Goal: Download file/media

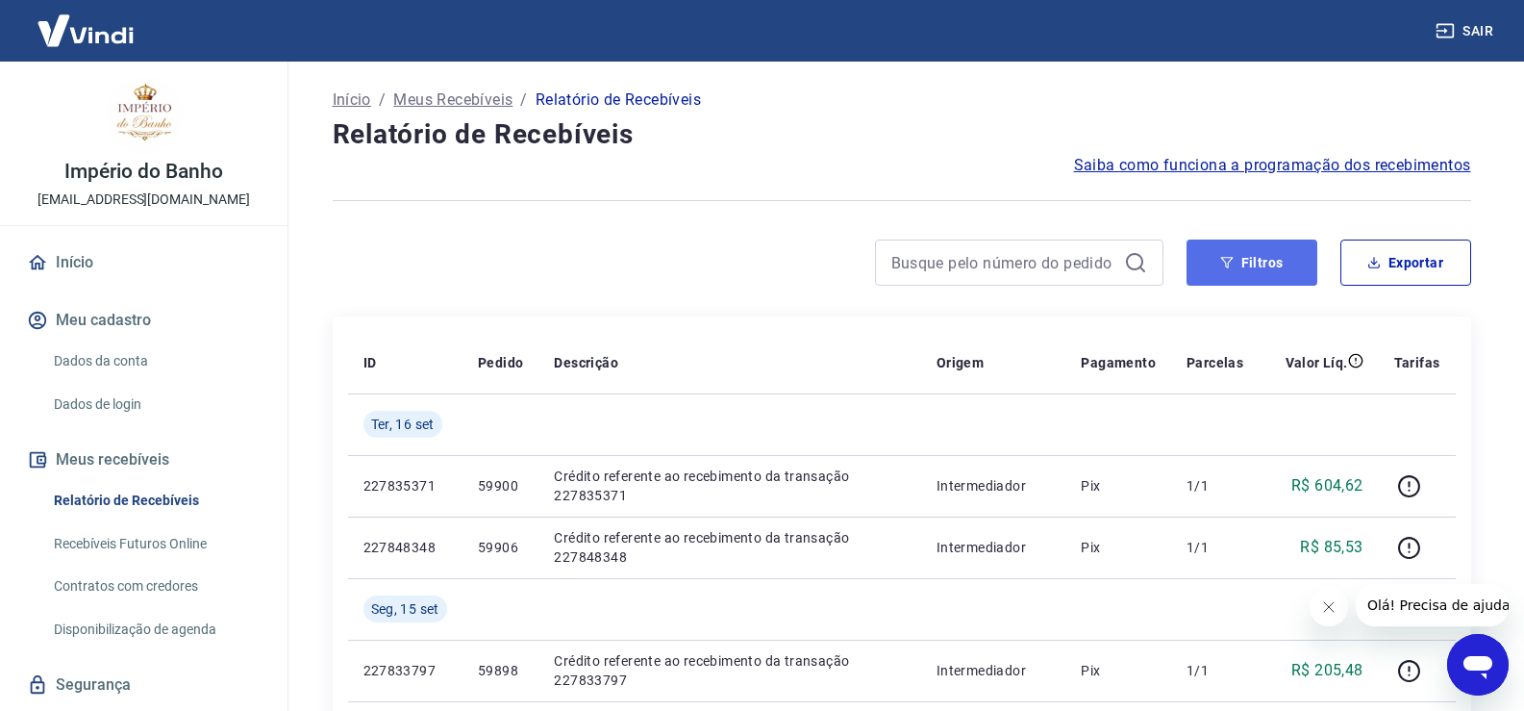
click at [1242, 271] on button "Filtros" at bounding box center [1252, 262] width 131 height 46
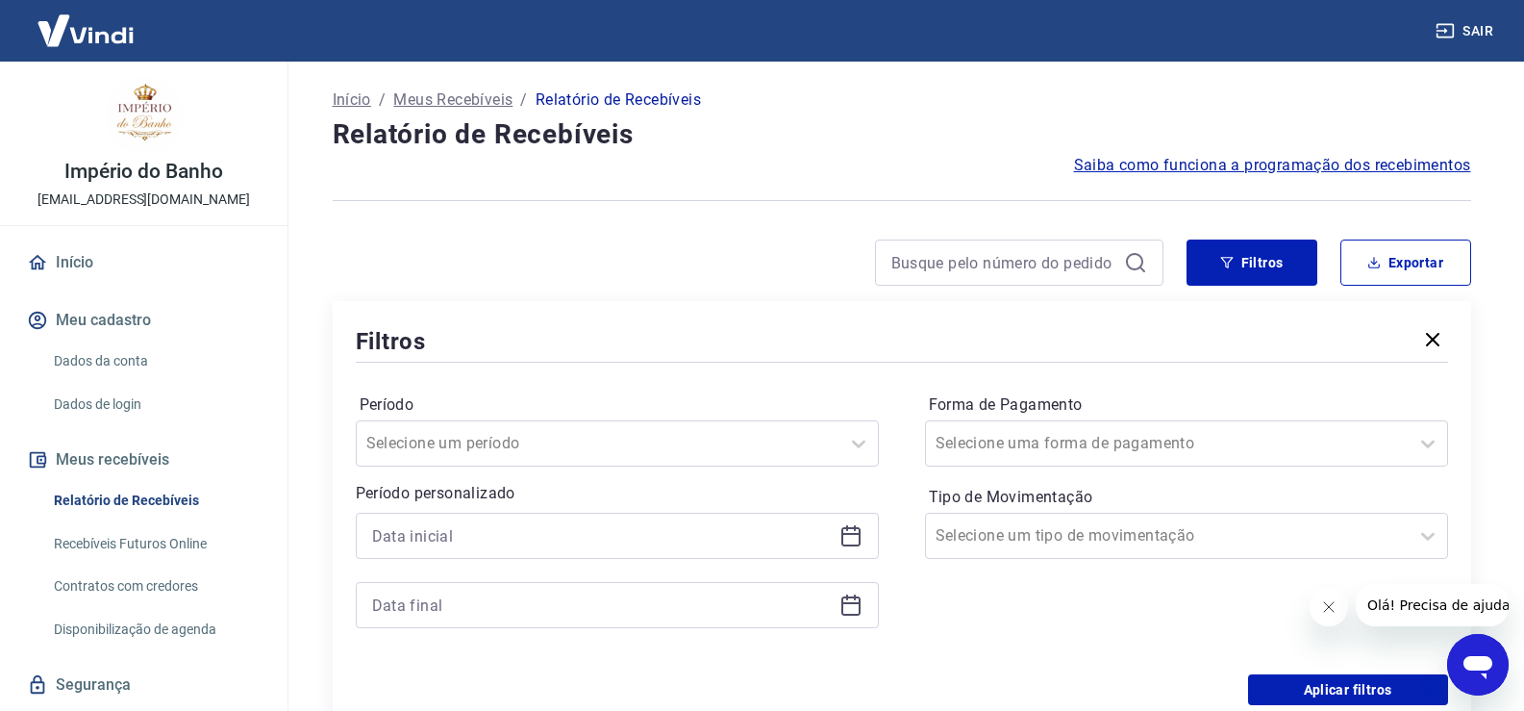
click at [845, 537] on icon at bounding box center [851, 535] width 23 height 23
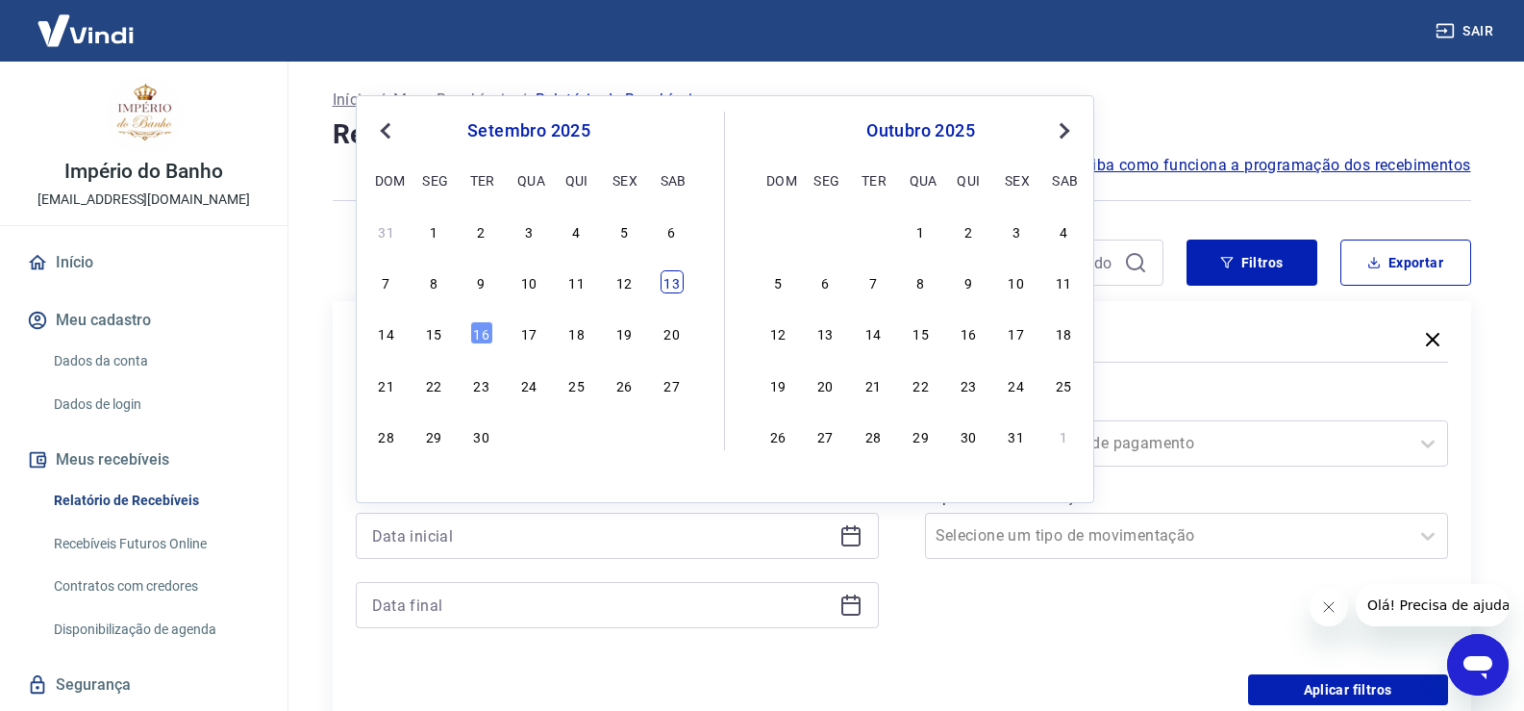
click at [668, 278] on div "13" at bounding box center [672, 281] width 23 height 23
type input "[DATE]"
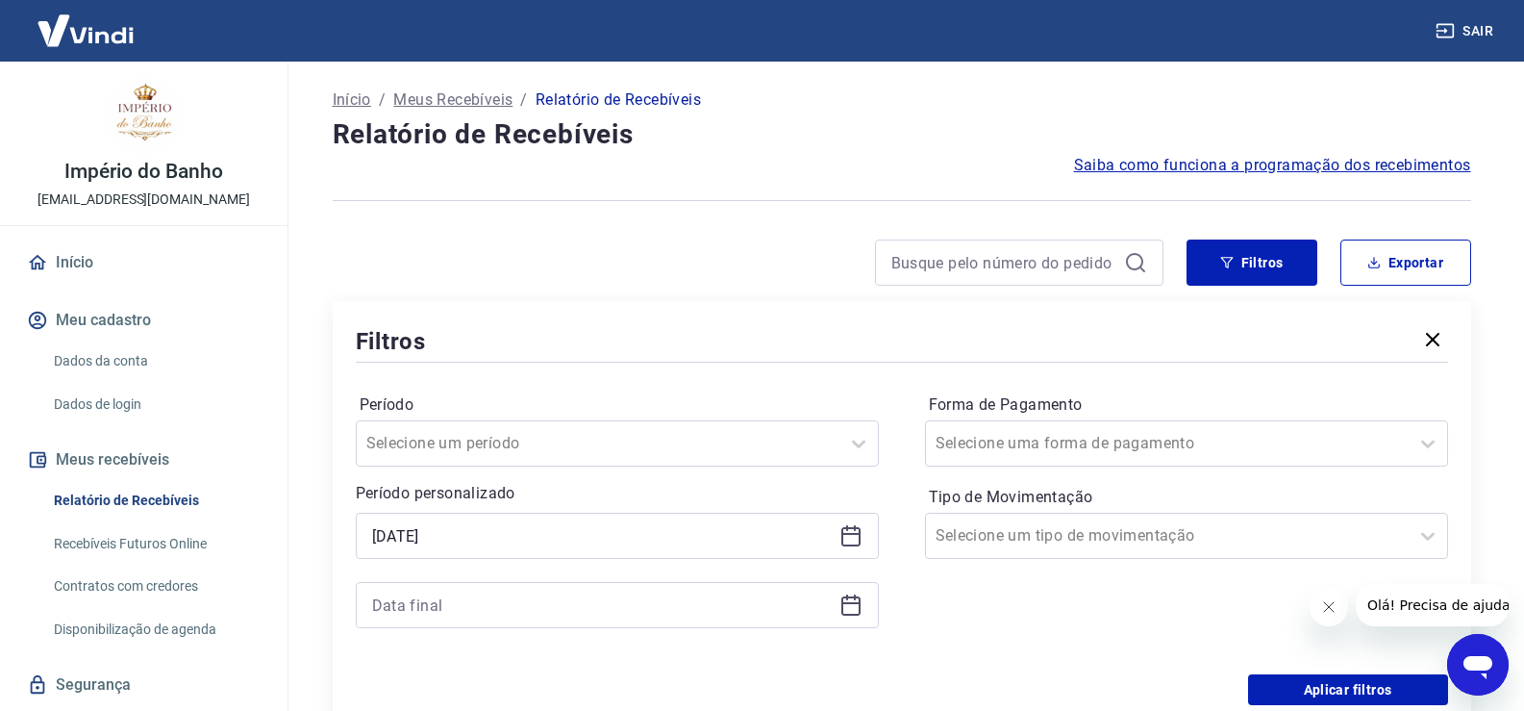
click at [860, 610] on icon at bounding box center [850, 605] width 19 height 19
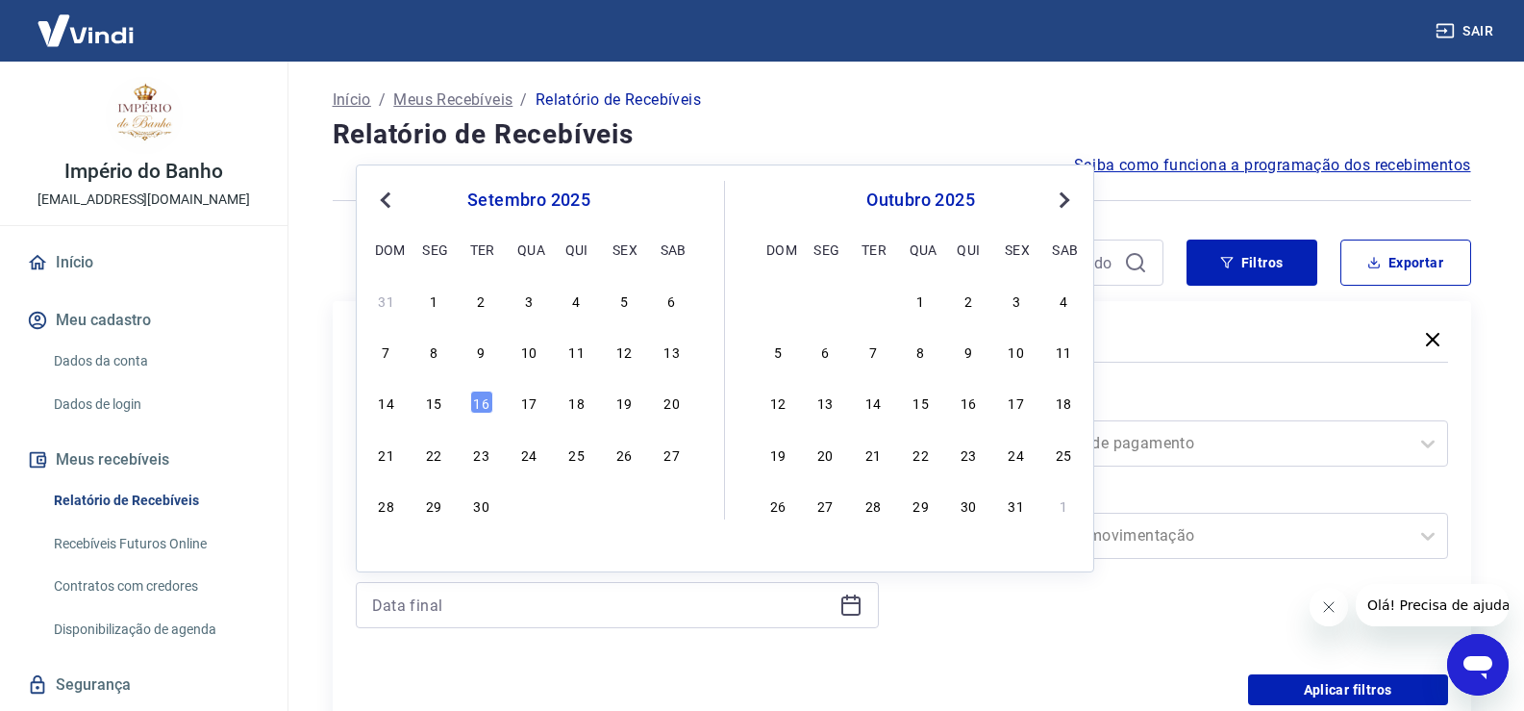
drag, startPoint x: 434, startPoint y: 398, endPoint x: 496, endPoint y: 406, distance: 63.0
click at [433, 398] on div "15" at bounding box center [433, 401] width 23 height 23
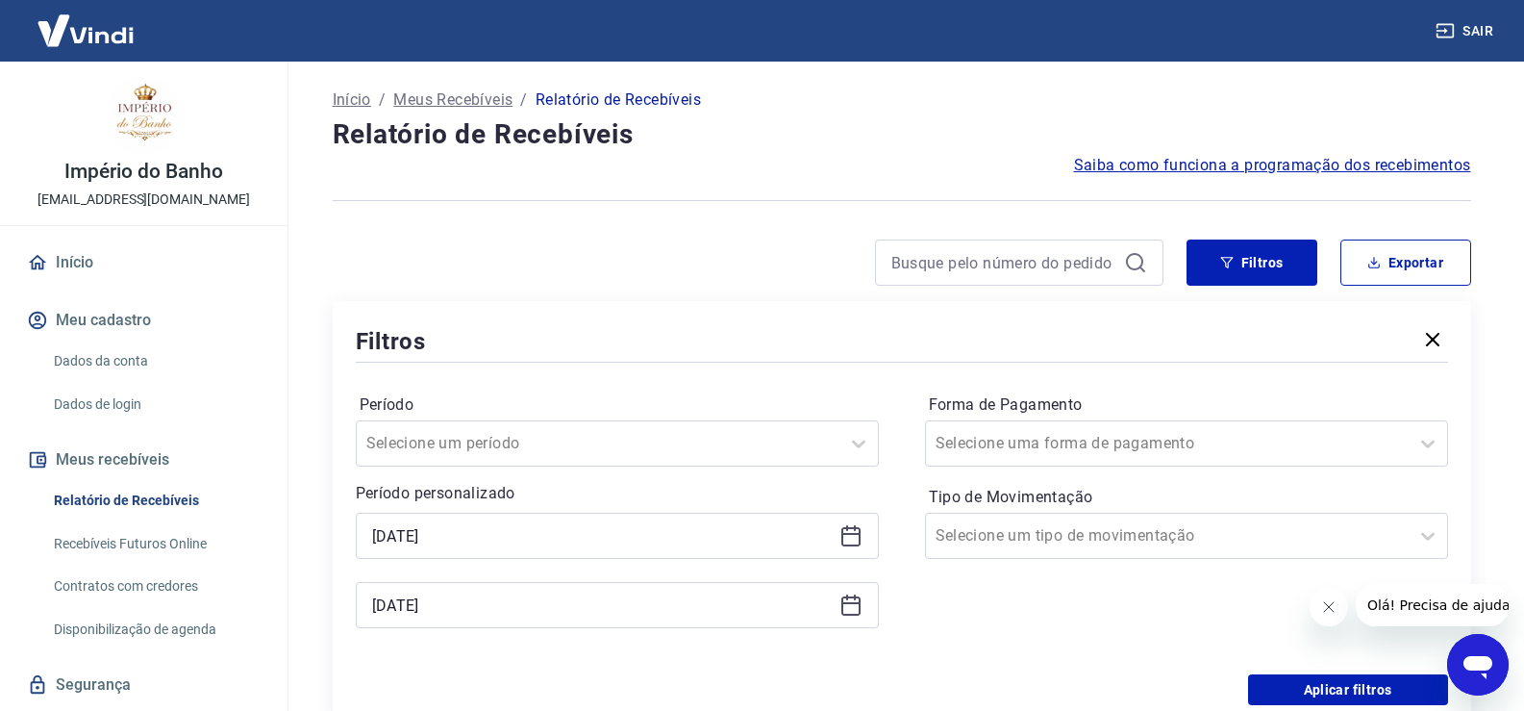
type input "[DATE]"
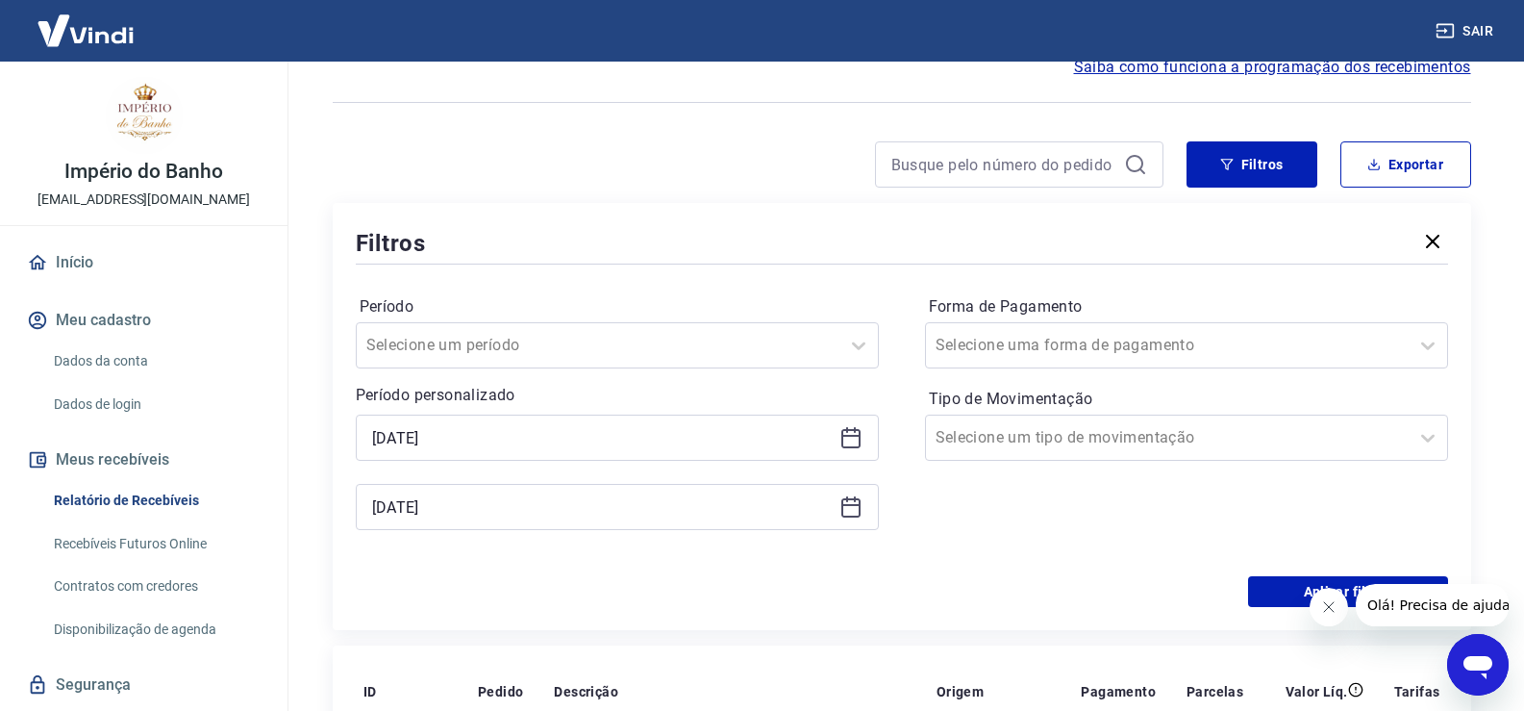
scroll to position [192, 0]
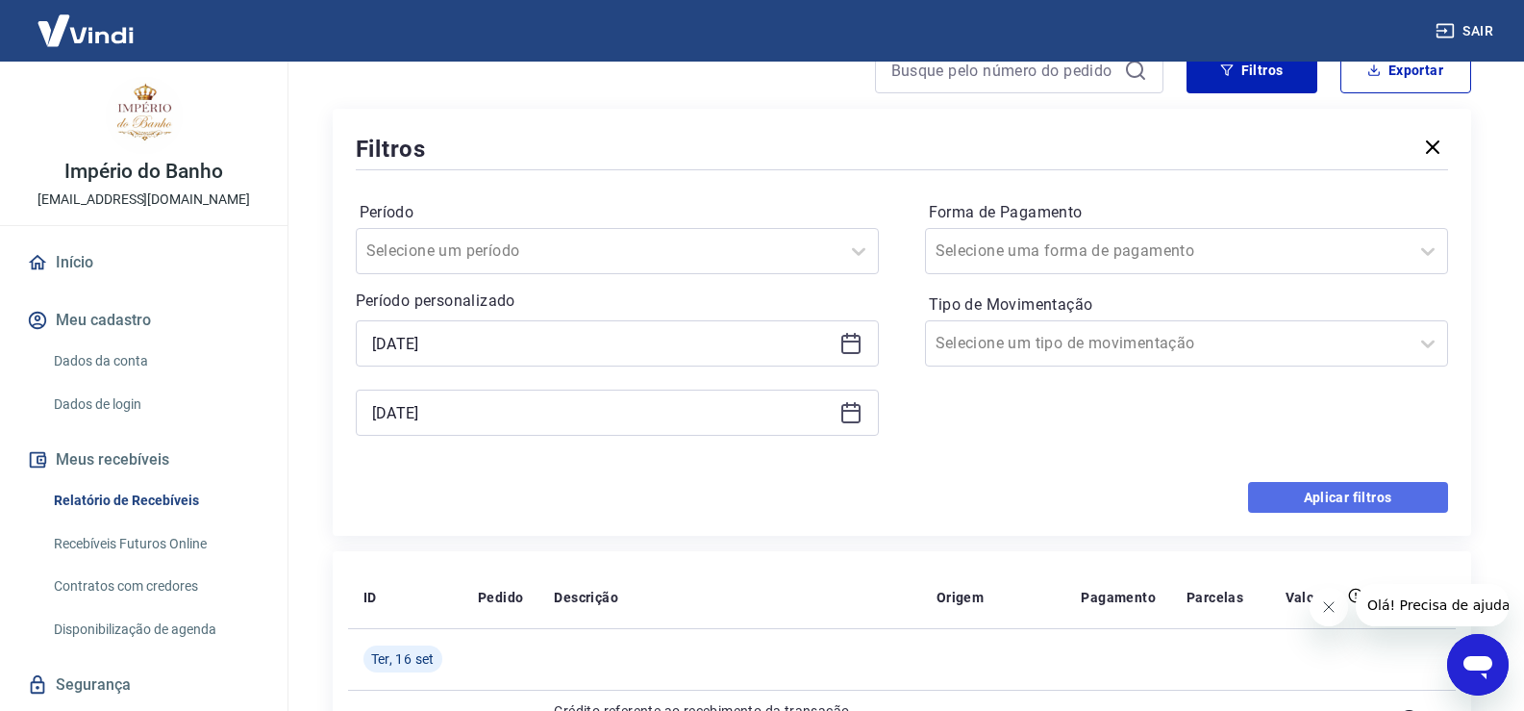
click at [1336, 497] on button "Aplicar filtros" at bounding box center [1348, 497] width 200 height 31
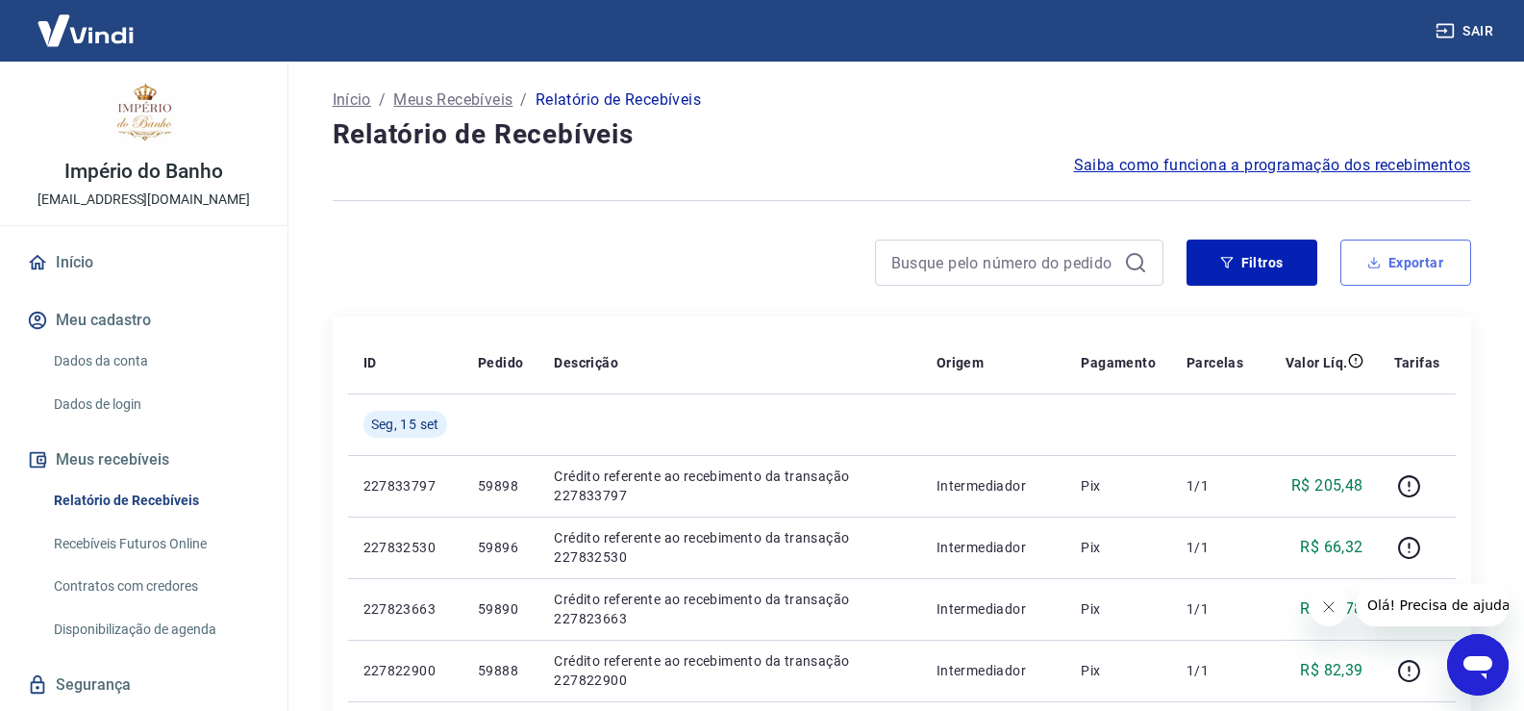
click at [1438, 262] on button "Exportar" at bounding box center [1406, 262] width 131 height 46
type input "[DATE]"
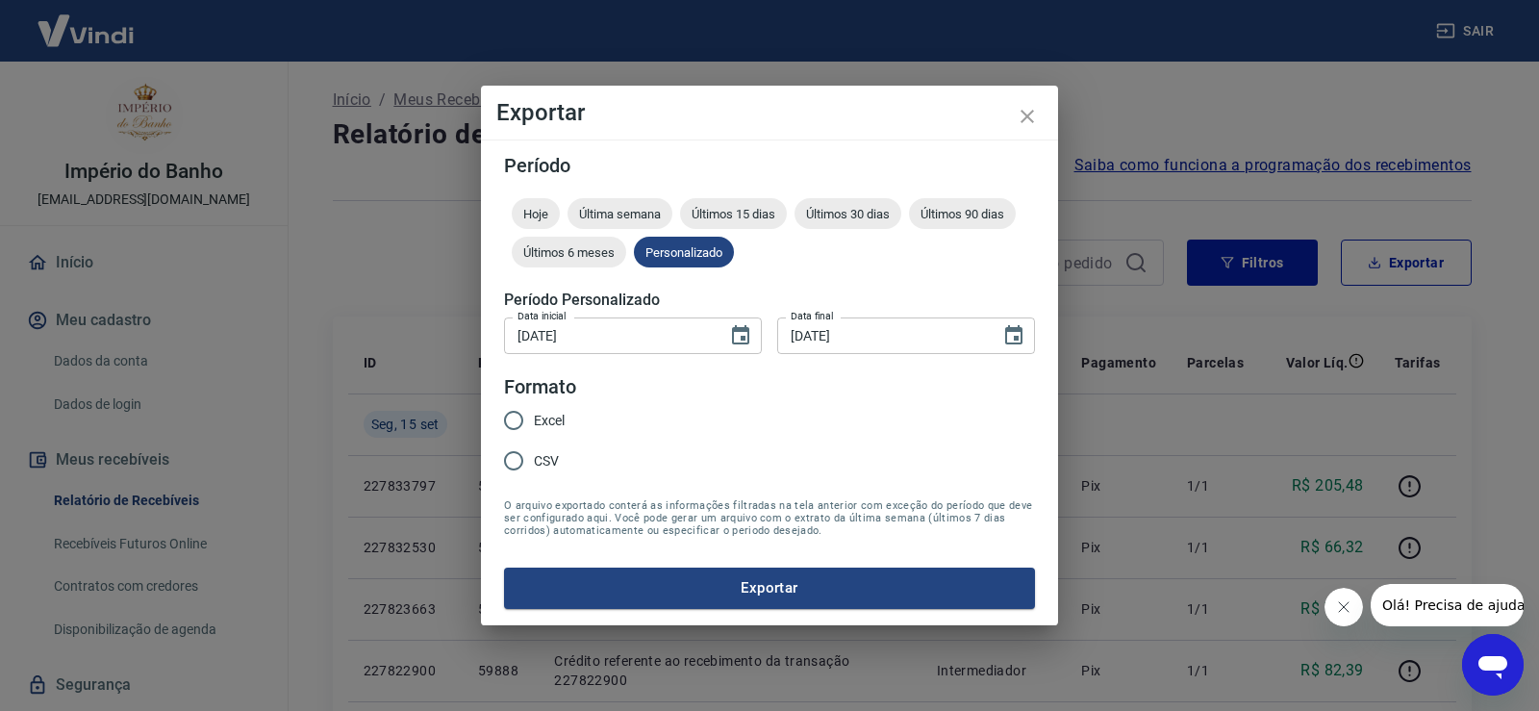
click at [520, 414] on input "Excel" at bounding box center [513, 420] width 40 height 40
radio input "true"
click at [808, 590] on button "Exportar" at bounding box center [769, 587] width 531 height 40
